Goal: Information Seeking & Learning: Check status

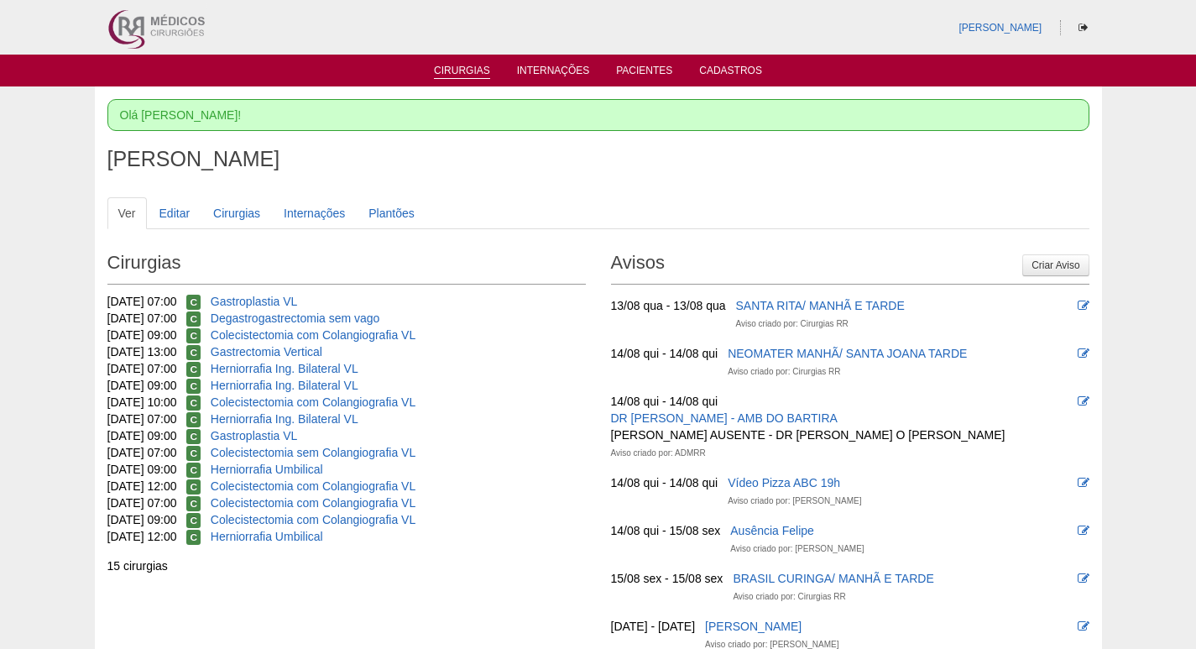
click at [447, 73] on link "Cirurgias" at bounding box center [462, 72] width 56 height 14
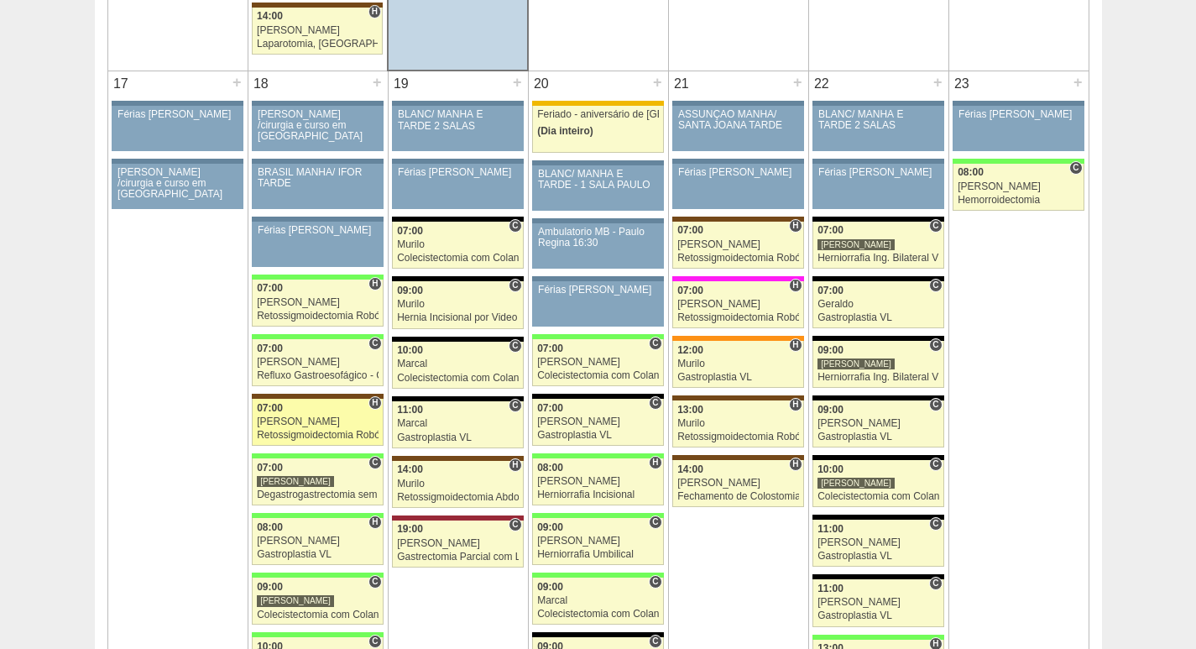
scroll to position [2770, 0]
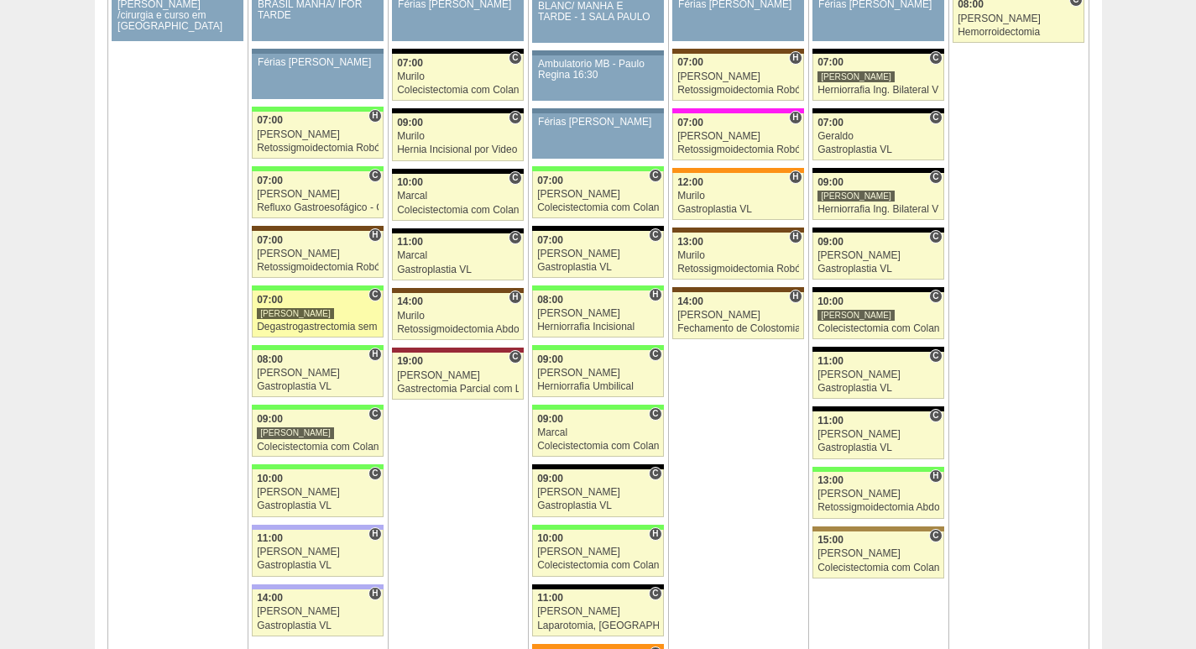
click at [291, 319] on div "[PERSON_NAME]" at bounding box center [295, 313] width 77 height 13
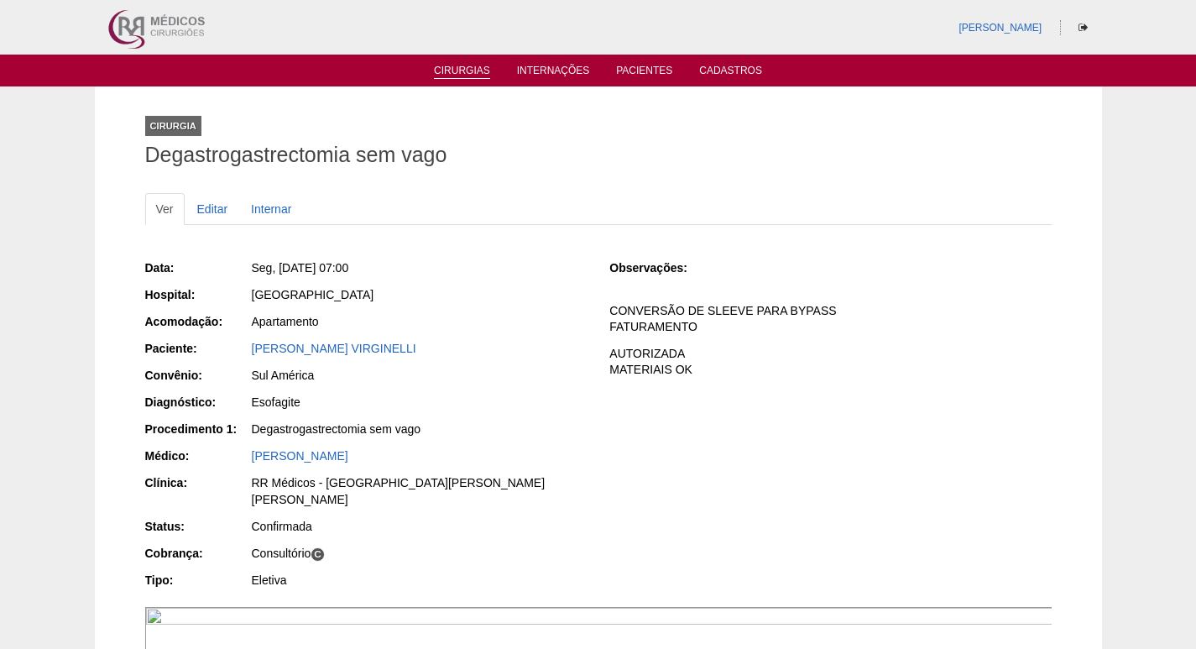
click at [473, 77] on link "Cirurgias" at bounding box center [462, 72] width 56 height 14
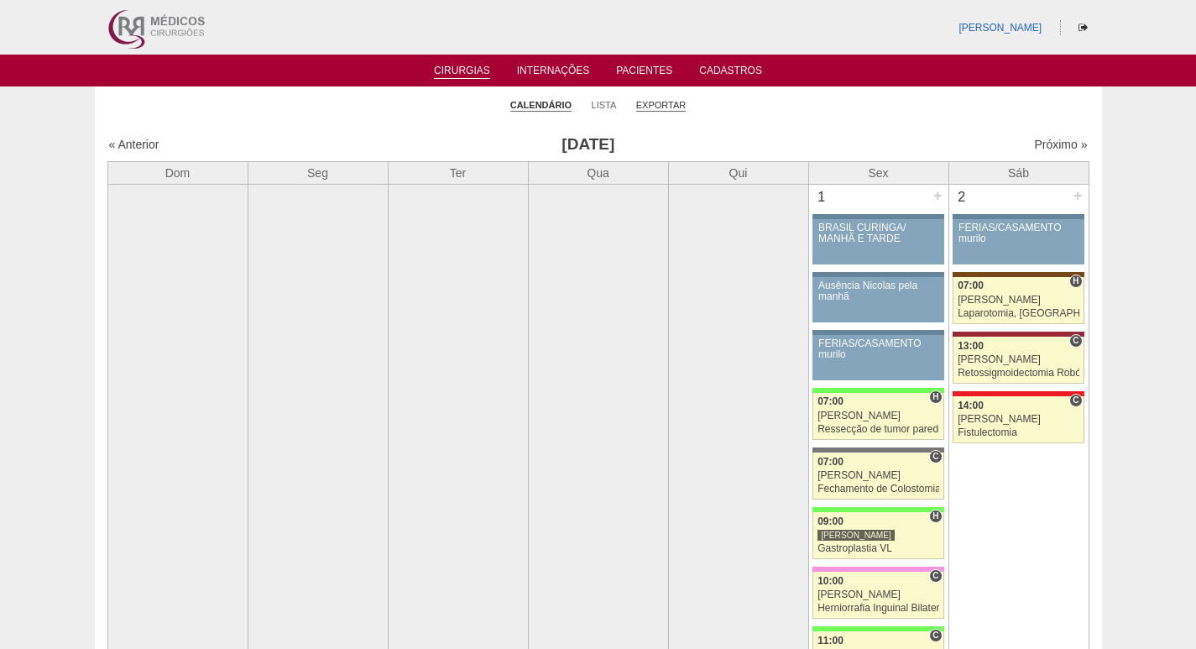
click at [677, 103] on link "Exportar" at bounding box center [661, 105] width 50 height 13
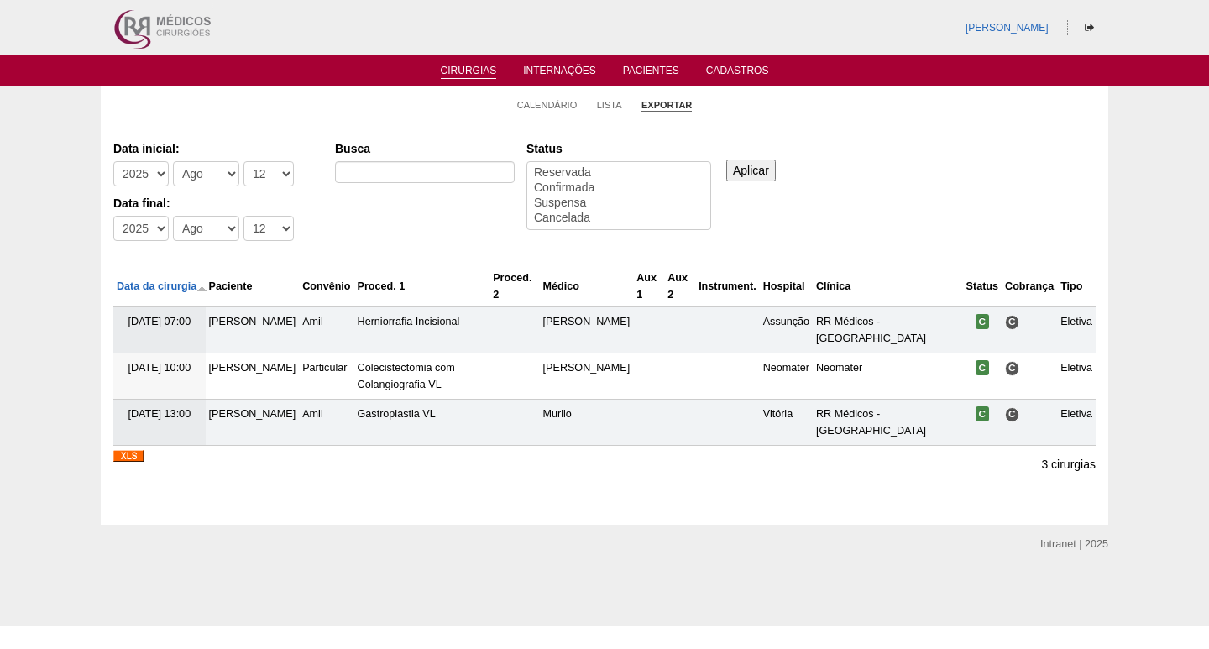
select select
click at [189, 175] on select "-Mês [PERSON_NAME] Mar Abr Mai Jun [DATE] Ago Set Out Nov Dez" at bounding box center [206, 173] width 66 height 25
select select "1"
click at [173, 161] on select "-Mês [PERSON_NAME] Mar Abr Mai Jun [DATE] Ago Set Out Nov Dez" at bounding box center [206, 173] width 66 height 25
click at [200, 230] on select "-Mês [PERSON_NAME] Mar Abr Mai Jun [DATE] Ago Set Out Nov Dez" at bounding box center [206, 228] width 66 height 25
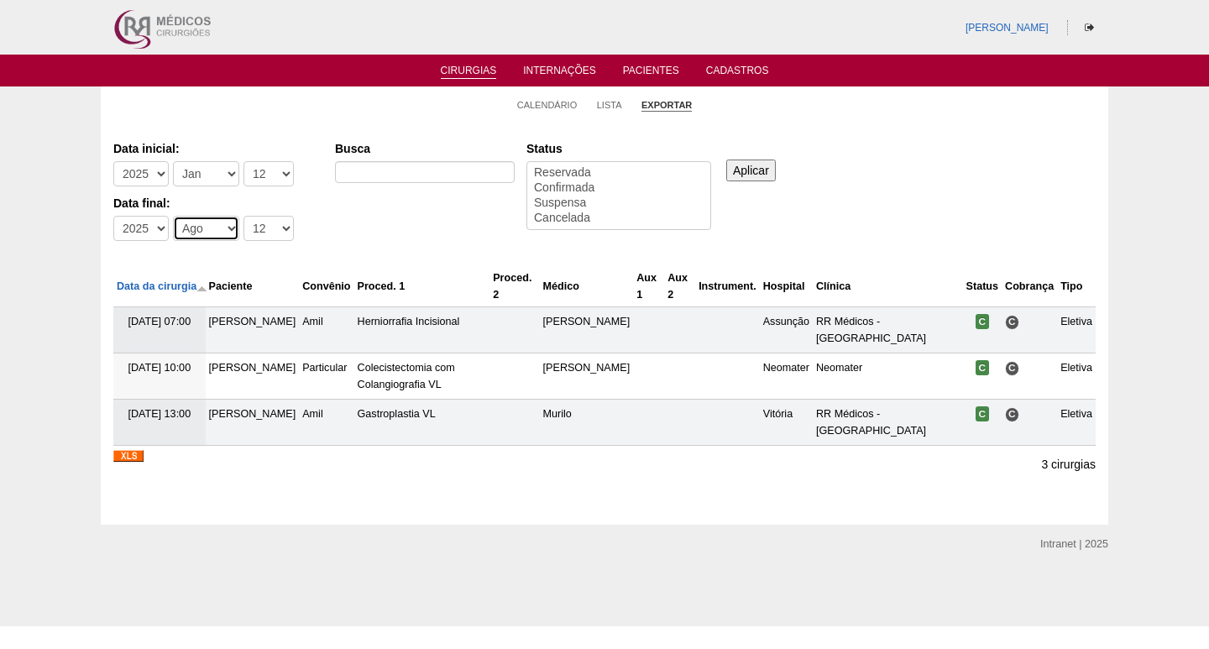
select select "7"
click at [173, 216] on select "-Mês [PERSON_NAME] Mar Abr Mai Jun [DATE] Ago Set Out Nov Dez" at bounding box center [206, 228] width 66 height 25
click at [245, 177] on select "-Dia 1 2 3 4 5 6 7 8 9 10 11 12 13 14 15 16 17 18 19 20 21 22 23 24 25 26 27 28…" at bounding box center [268, 173] width 50 height 25
select select "1"
click at [243, 161] on select "-Dia 1 2 3 4 5 6 7 8 9 10 11 12 13 14 15 16 17 18 19 20 21 22 23 24 25 26 27 28…" at bounding box center [268, 173] width 50 height 25
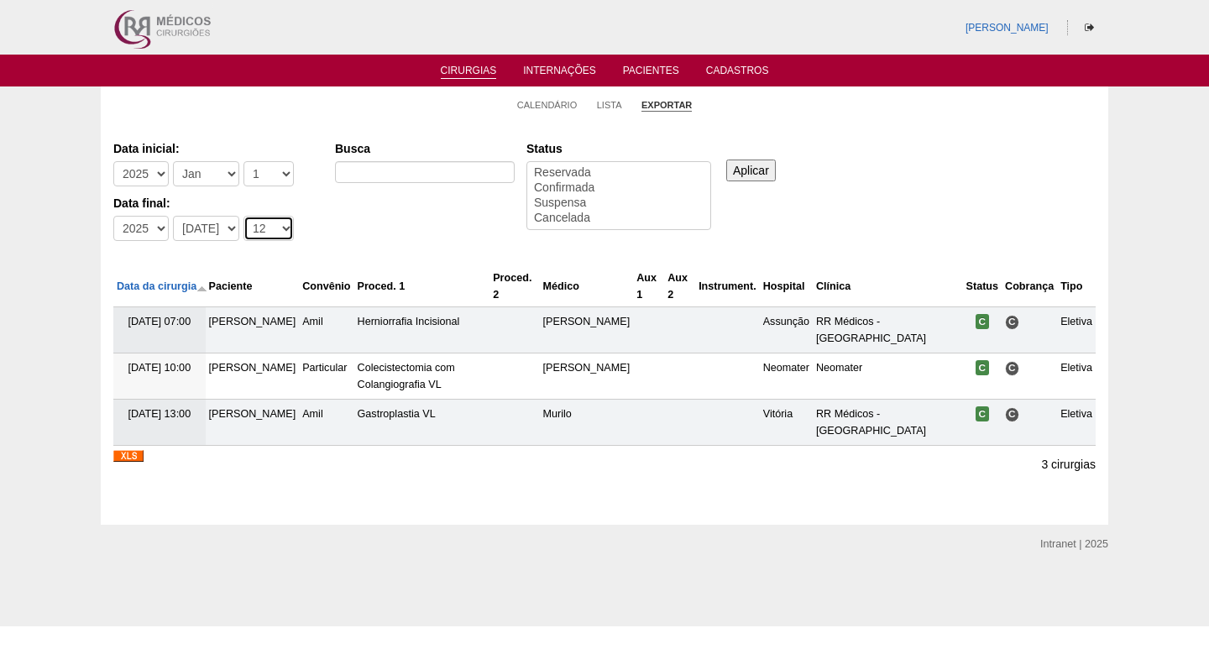
click at [260, 232] on select "-Dia 1 2 3 4 5 6 7 8 9 10 11 12 13 14 15 16 17 18 19 20 21 22 23 24 25 26 27 28…" at bounding box center [268, 228] width 50 height 25
select select "31"
click at [243, 216] on select "-Dia 1 2 3 4 5 6 7 8 9 10 11 12 13 14 15 16 17 18 19 20 21 22 23 24 25 26 27 28…" at bounding box center [268, 228] width 50 height 25
click at [405, 171] on input "Busca" at bounding box center [425, 172] width 180 height 22
type input "GASTROPLASTIA"
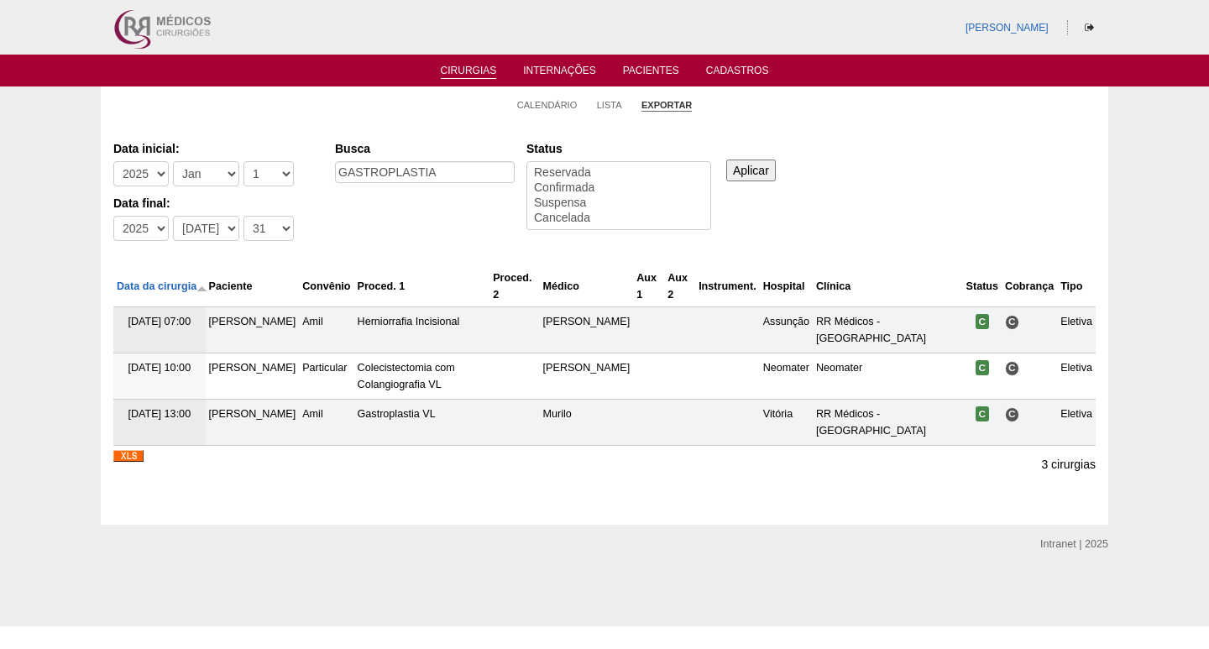
click at [750, 157] on div "Aplicar" at bounding box center [757, 157] width 68 height 46
click at [750, 167] on input "Aplicar" at bounding box center [751, 170] width 50 height 22
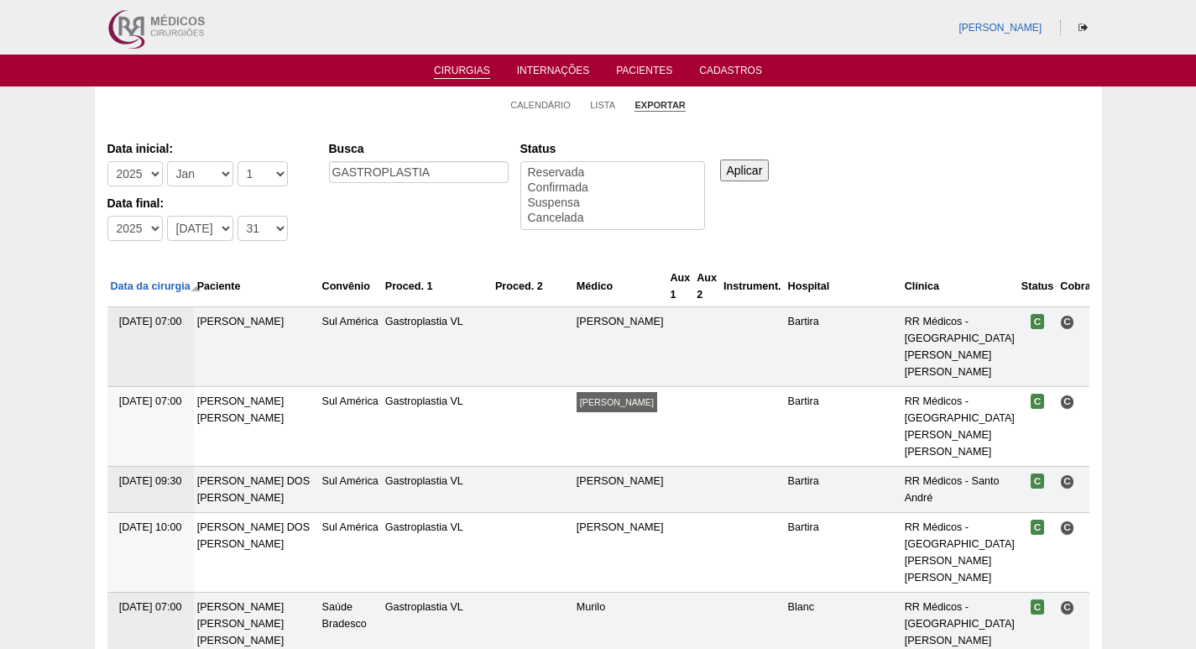
select select
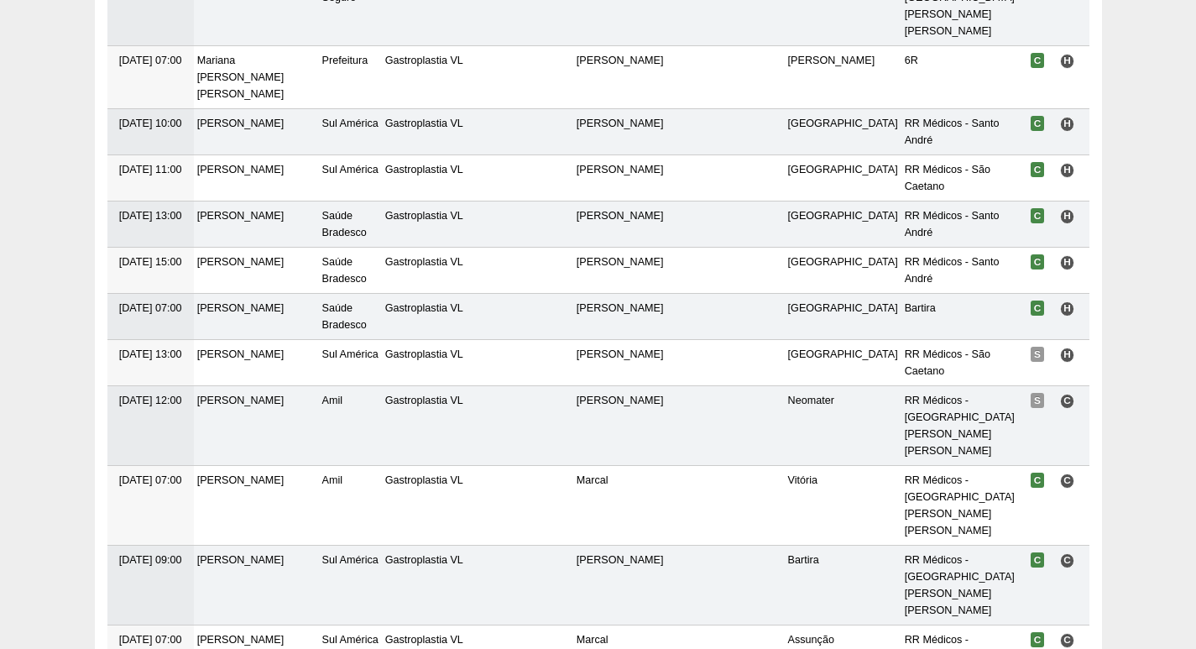
scroll to position [5129, 0]
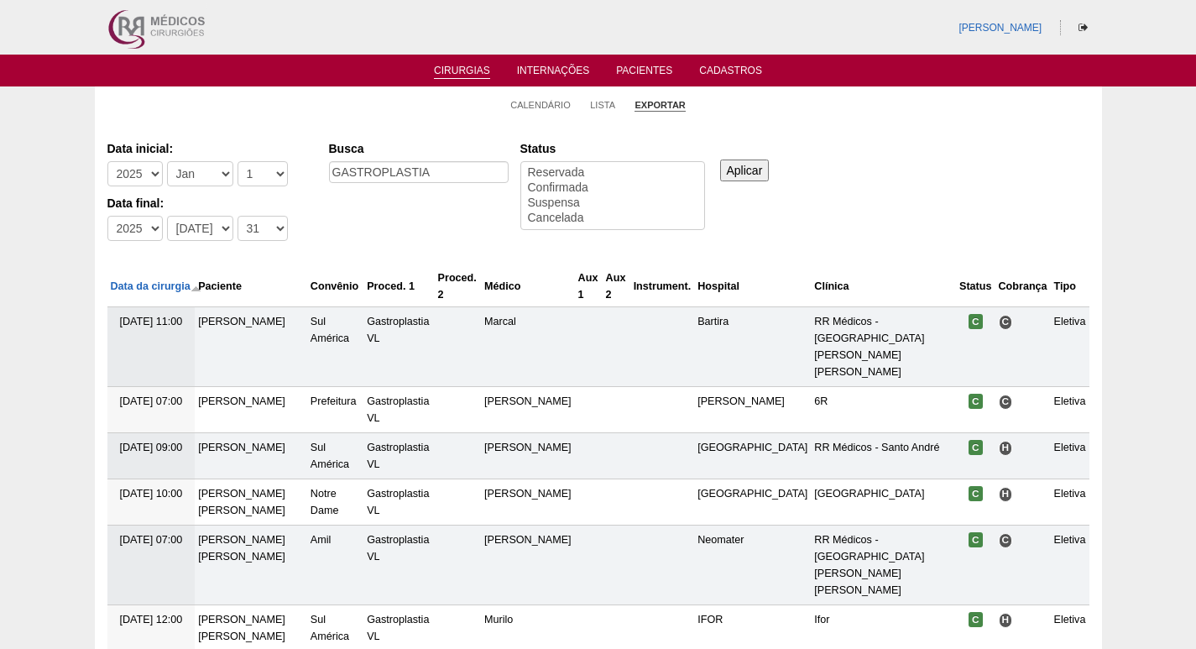
select select
drag, startPoint x: 457, startPoint y: 178, endPoint x: 322, endPoint y: 178, distance: 135.1
click at [322, 178] on div "Data inicial: -Ano 2011 2012 2013 2014 2015 2016 2017 2018 2019 2020 2021 2022 …" at bounding box center [598, 191] width 982 height 115
type input "gastrectomia VERTICAL"
click at [762, 159] on input "Aplicar" at bounding box center [745, 170] width 50 height 22
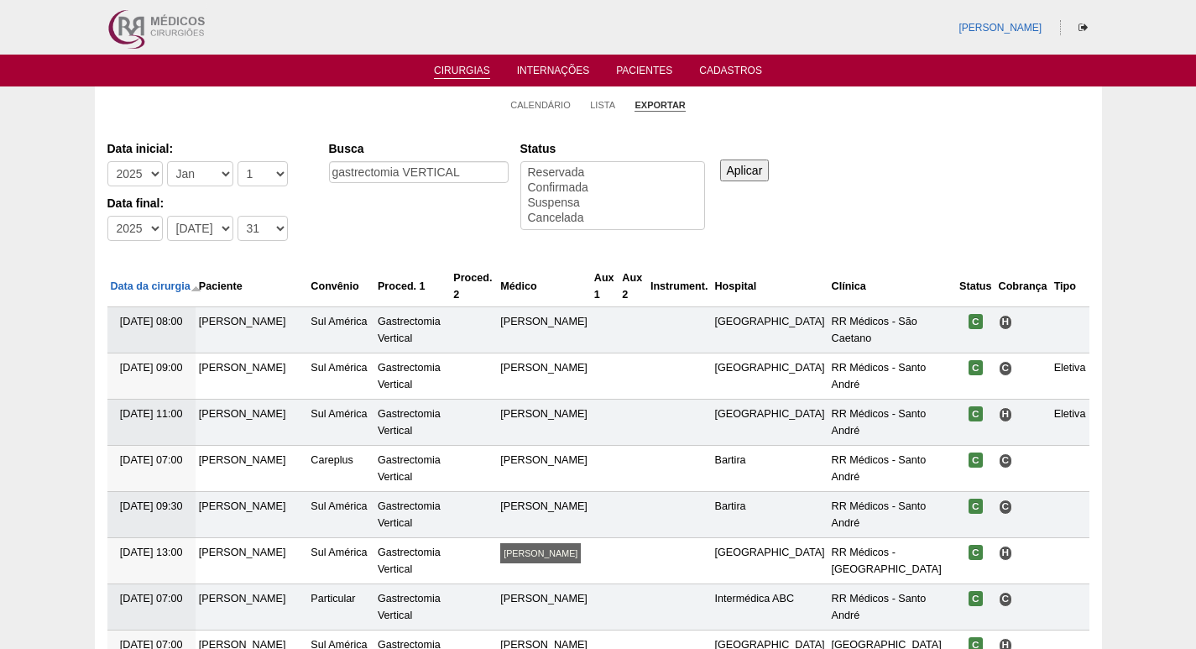
select select
click at [204, 184] on select "-Mês Jan Fev Mar Abr Mai Jun Jul Ago Set Out Nov Dez" at bounding box center [200, 173] width 66 height 25
select select "8"
click at [167, 161] on select "-Mês Jan Fev Mar Abr Mai Jun Jul Ago Set Out Nov Dez" at bounding box center [200, 173] width 66 height 25
click at [198, 226] on select "-Mês Jan Fev Mar Abr Mai Jun Jul Ago Set Out Nov Dez" at bounding box center [200, 228] width 66 height 25
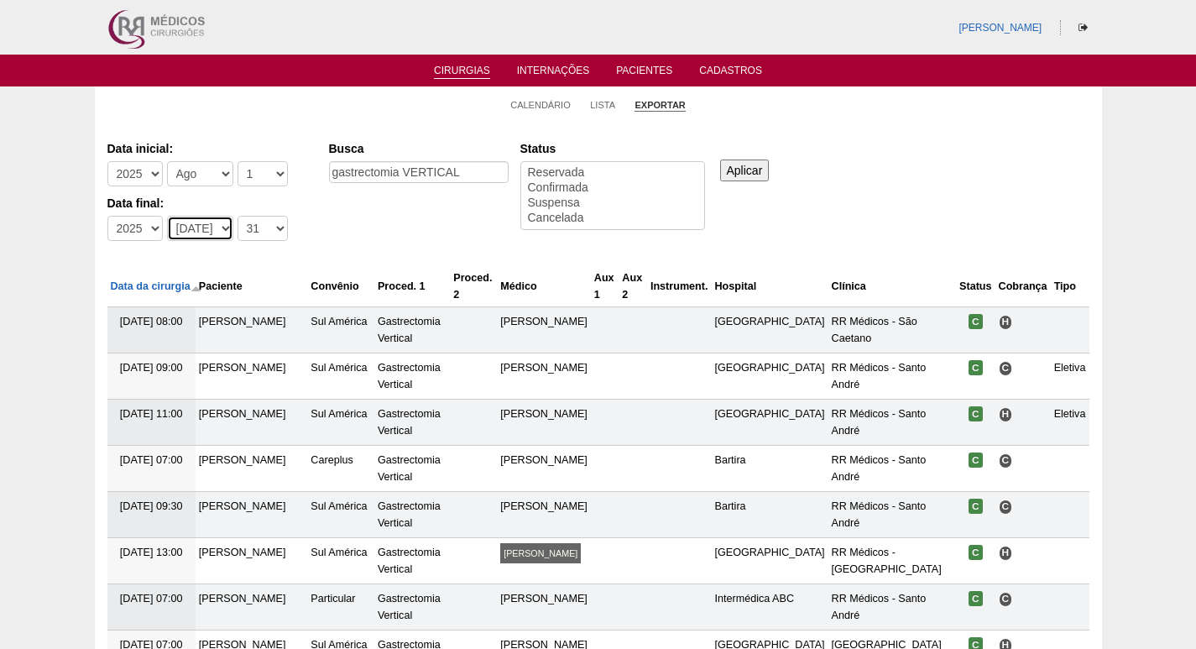
select select "8"
click at [167, 216] on select "-Mês Jan Fev Mar Abr Mai Jun Jul Ago Set Out Nov Dez" at bounding box center [200, 228] width 66 height 25
click at [743, 172] on input "Aplicar" at bounding box center [745, 170] width 50 height 22
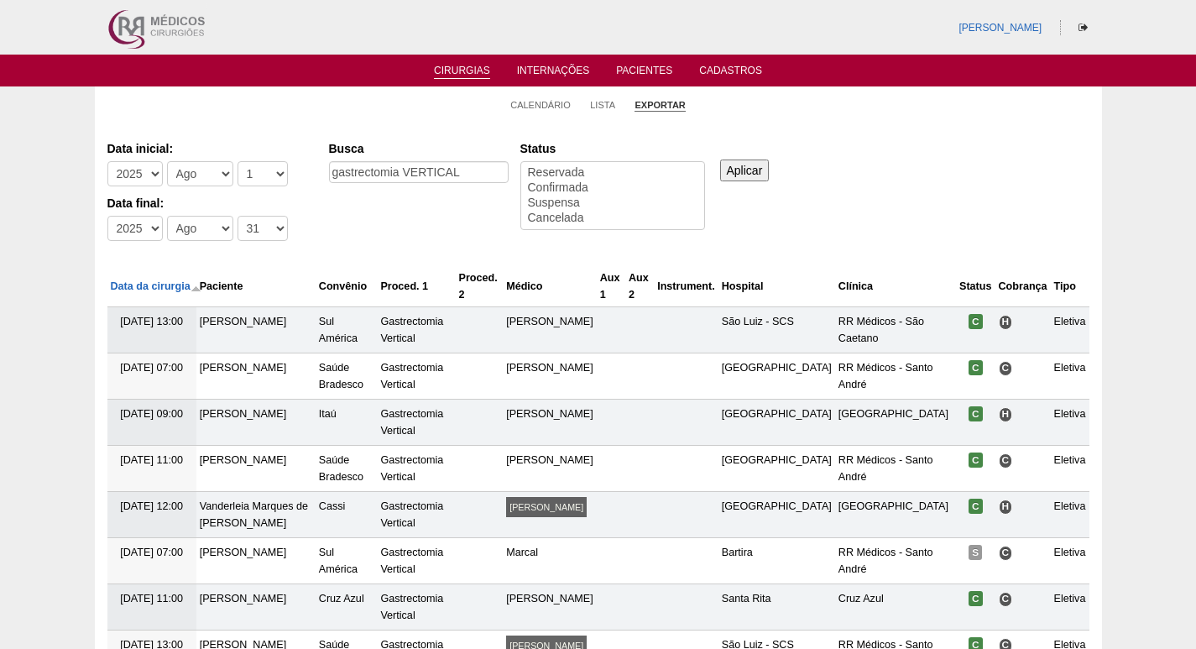
select select
drag, startPoint x: 484, startPoint y: 171, endPoint x: 222, endPoint y: 176, distance: 262.8
click at [222, 176] on div "Data inicial: -[DEMOGRAPHIC_DATA] 2012 2013 2014 2015 2016 2017 2018 2019 2020 …" at bounding box center [598, 191] width 982 height 115
click at [374, 176] on input "Busca" at bounding box center [419, 172] width 180 height 22
type input "GASTROPLASTIA"
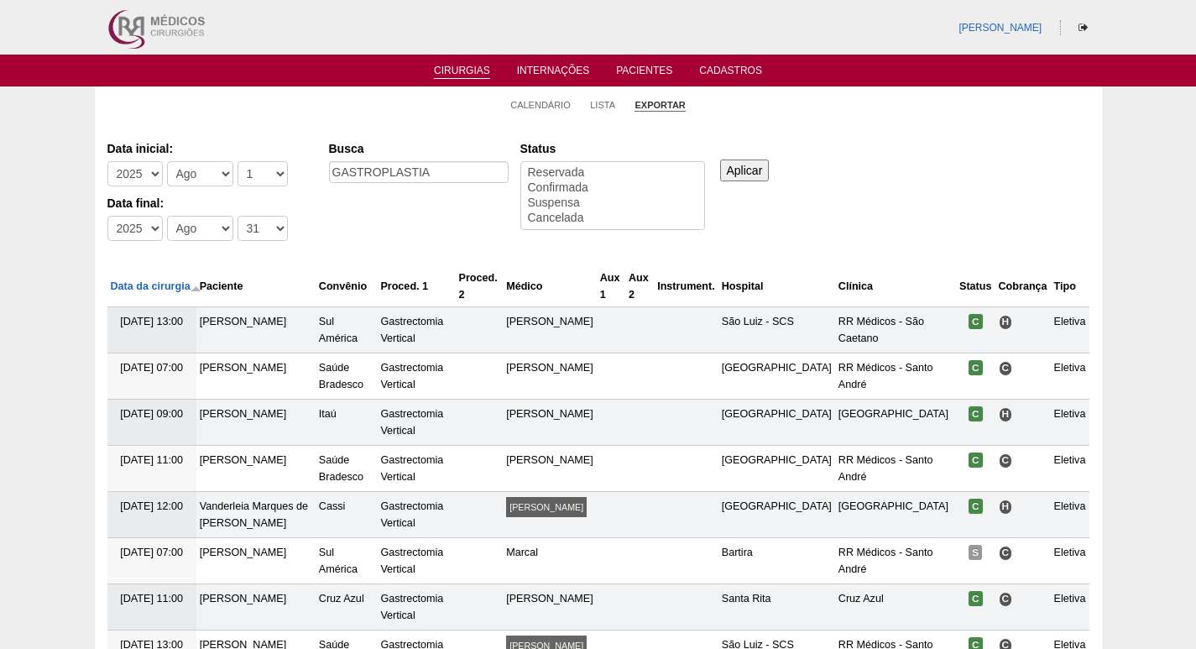
click at [739, 179] on input "Aplicar" at bounding box center [745, 170] width 50 height 22
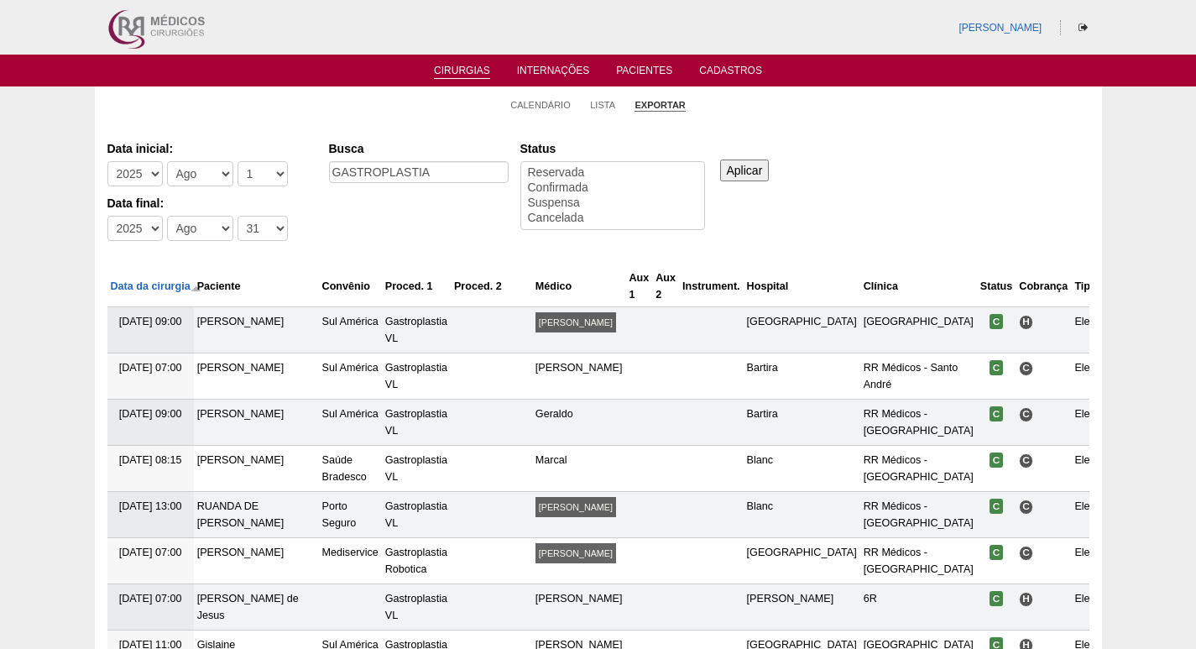
select select
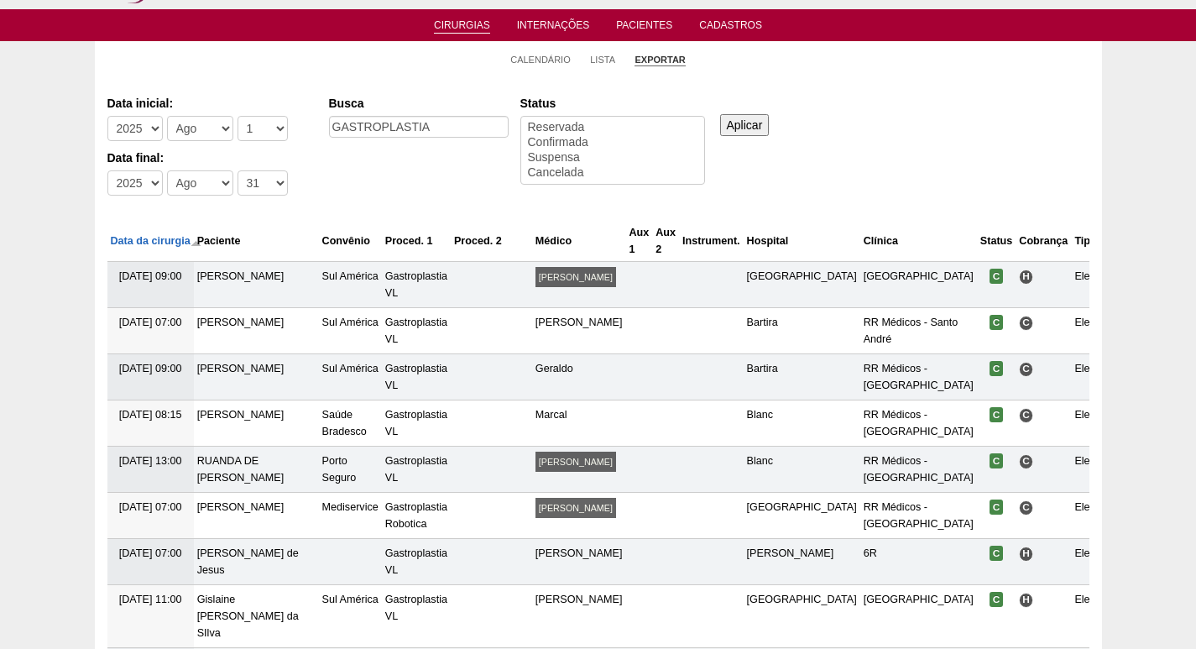
scroll to position [44, 0]
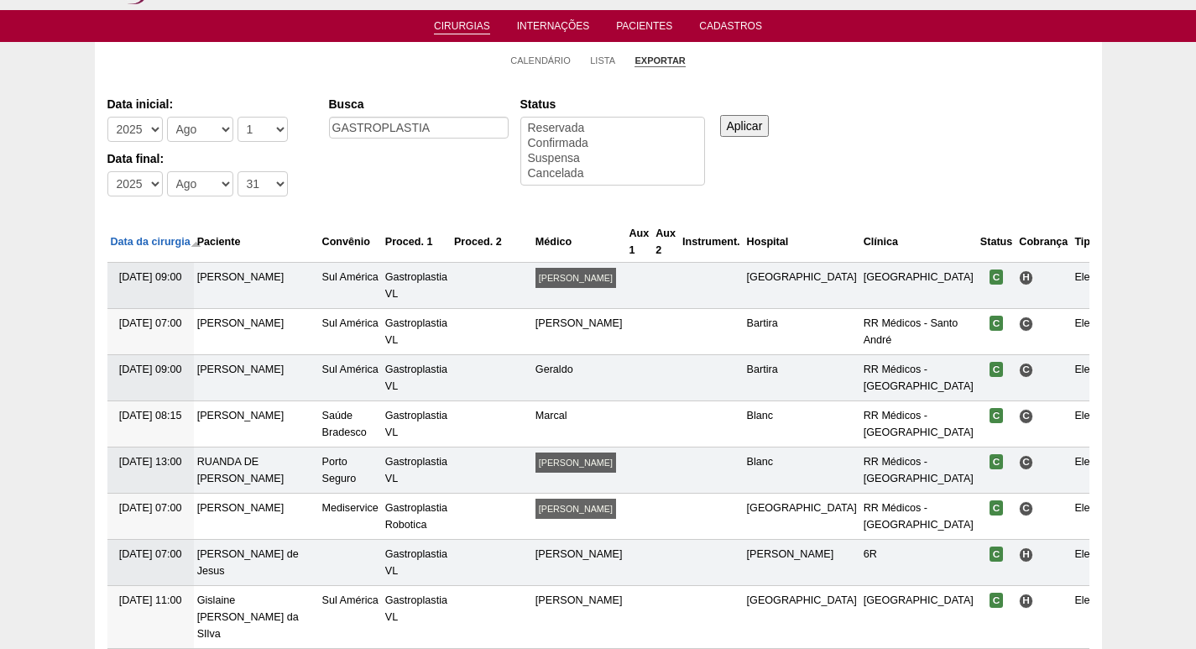
click at [441, 24] on link "Cirurgias" at bounding box center [462, 27] width 56 height 14
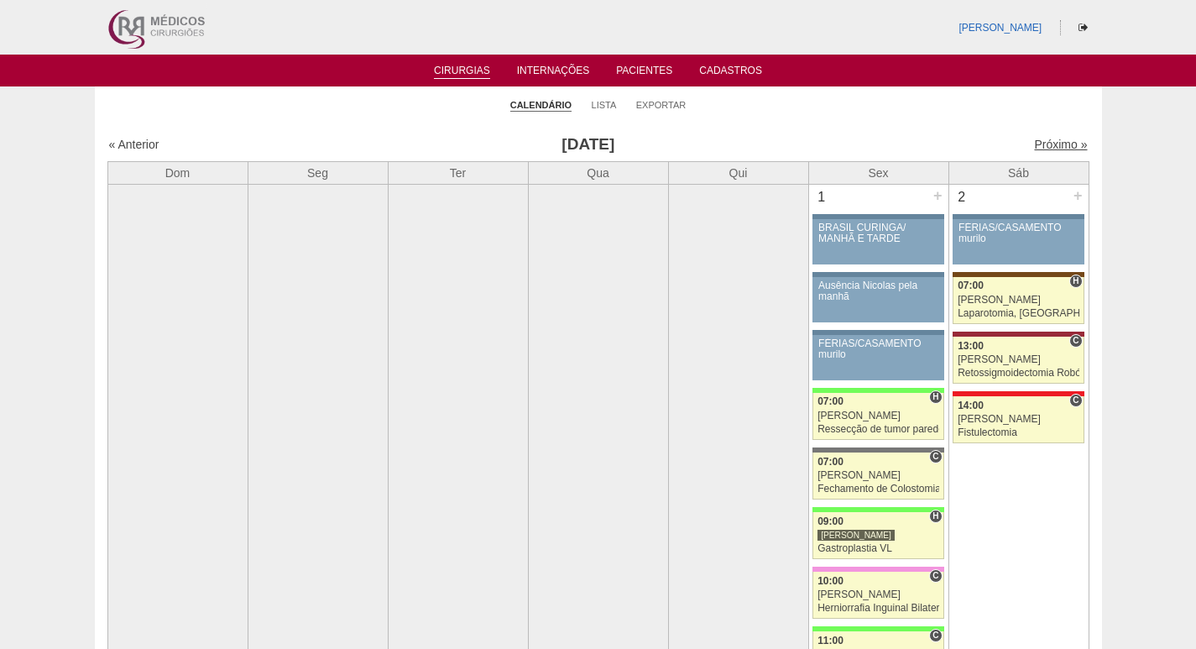
click at [1044, 143] on link "Próximo »" at bounding box center [1060, 144] width 53 height 13
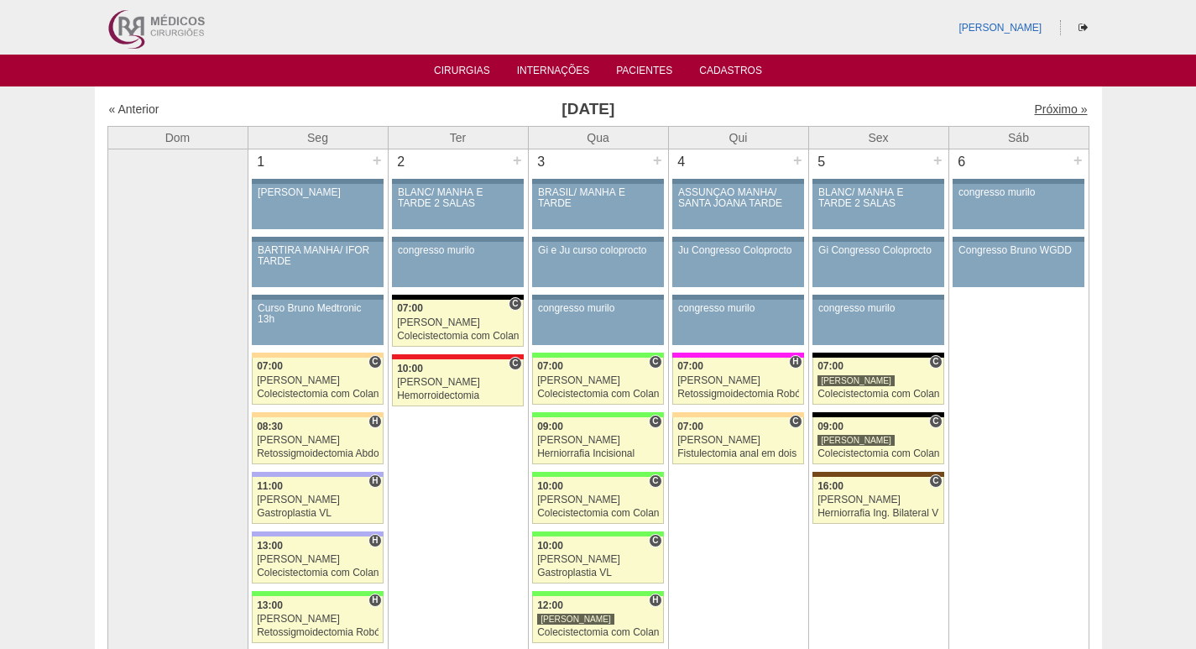
click at [1048, 112] on link "Próximo »" at bounding box center [1060, 108] width 53 height 13
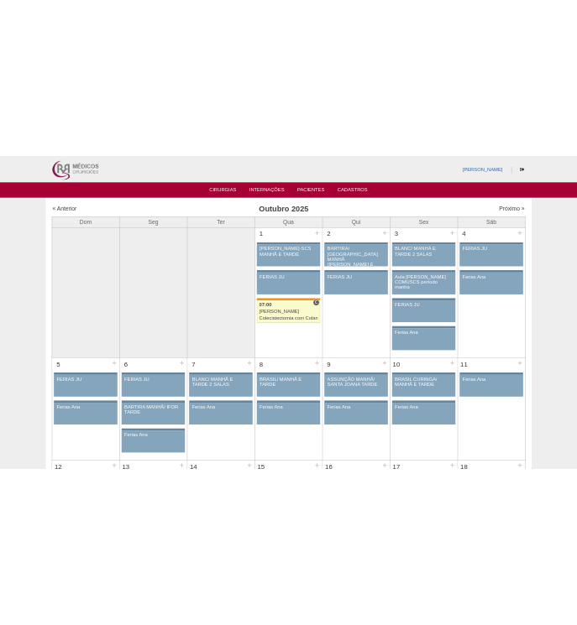
scroll to position [84, 0]
